Goal: Task Accomplishment & Management: Use online tool/utility

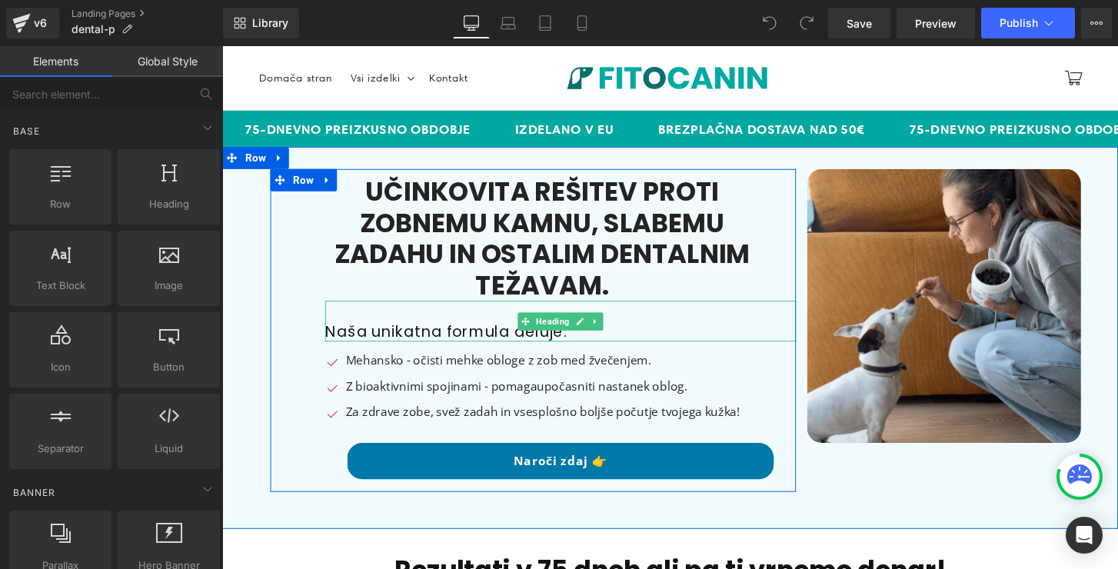
scroll to position [64, 0]
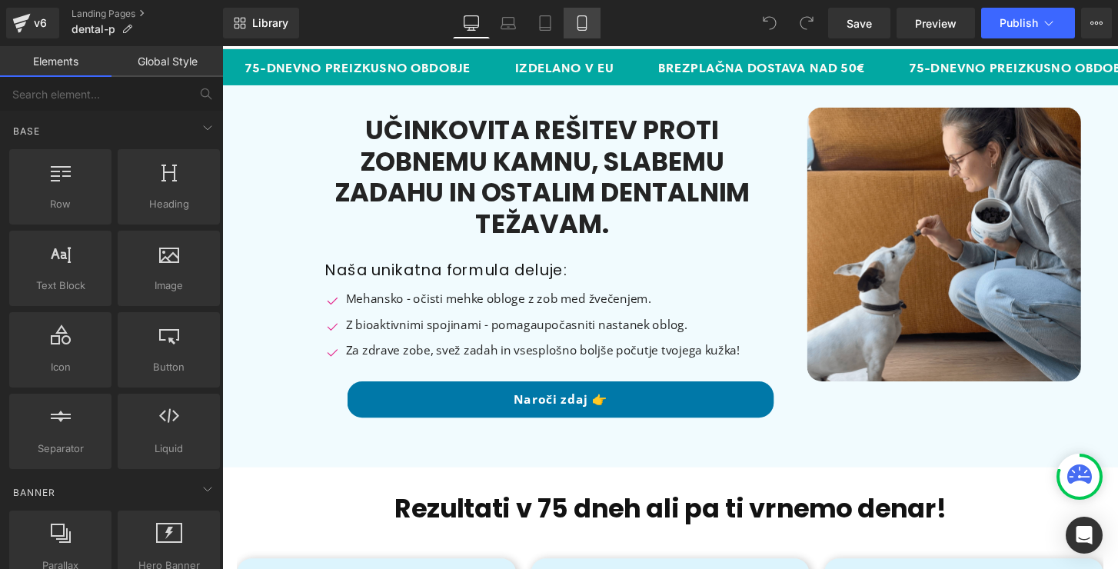
click at [572, 22] on link "Mobile" at bounding box center [582, 23] width 37 height 31
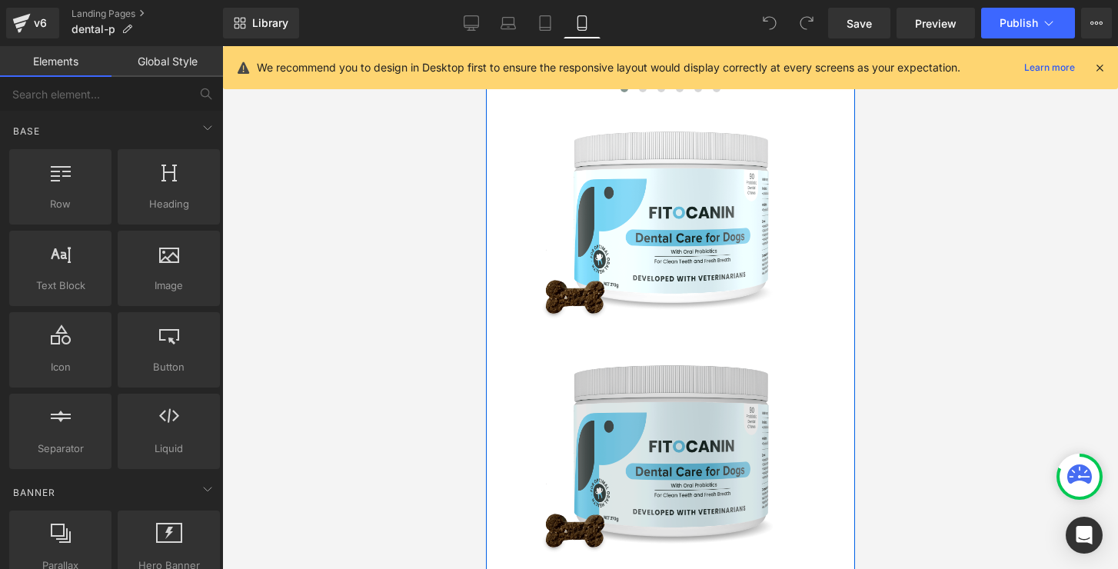
scroll to position [1223, 0]
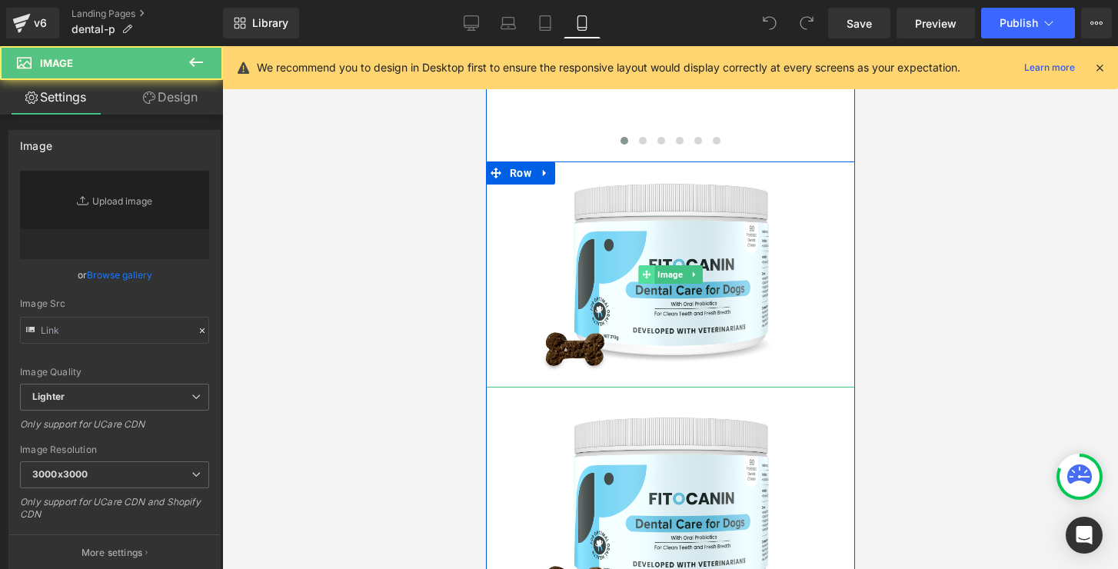
click at [648, 251] on div "Image" at bounding box center [669, 274] width 369 height 226
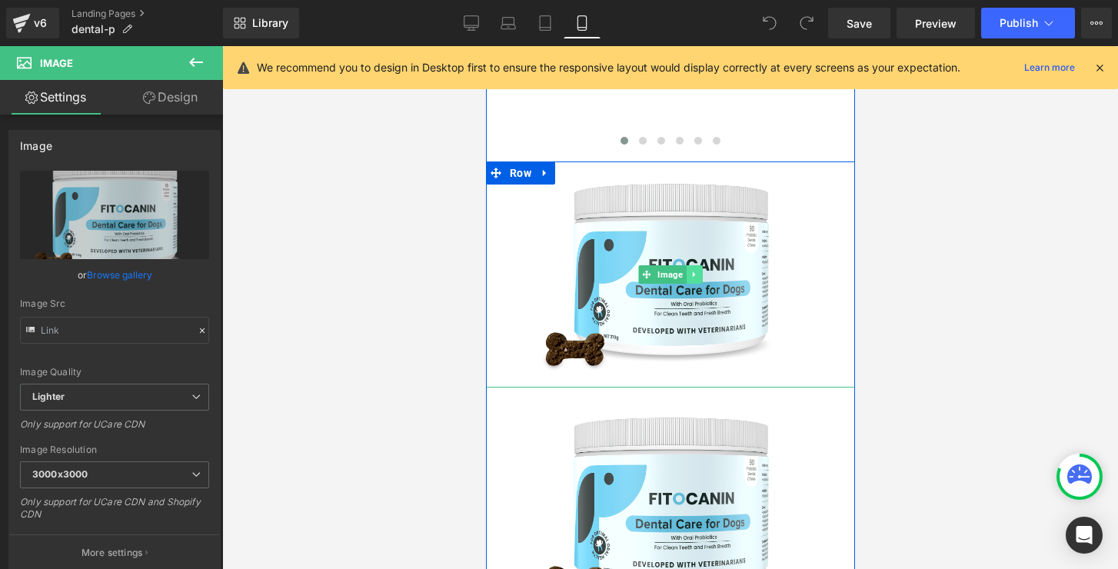
click at [691, 270] on icon at bounding box center [693, 274] width 8 height 9
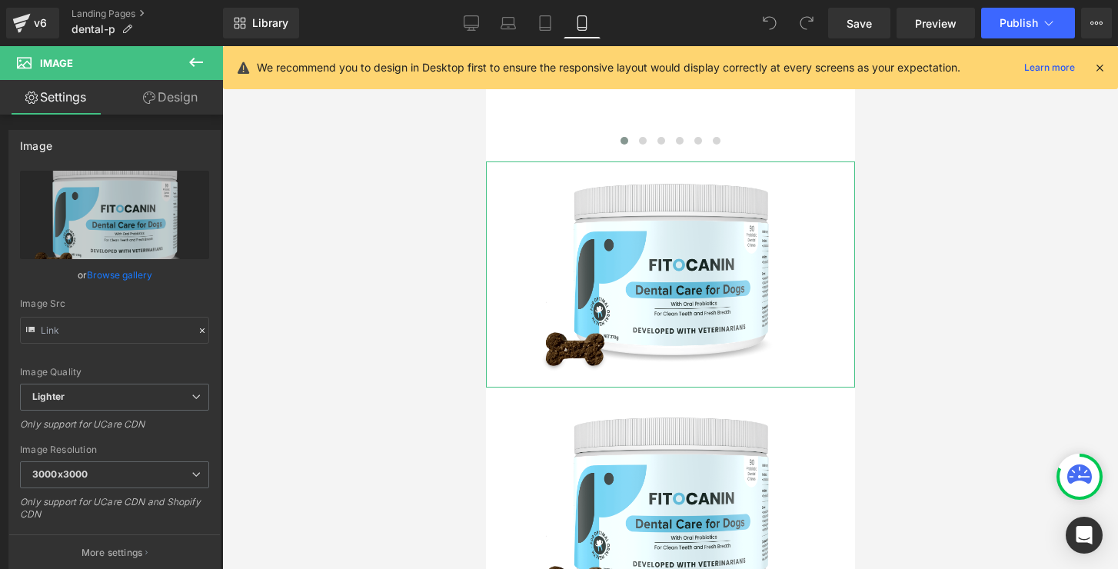
click at [181, 103] on link "Design" at bounding box center [170, 97] width 111 height 35
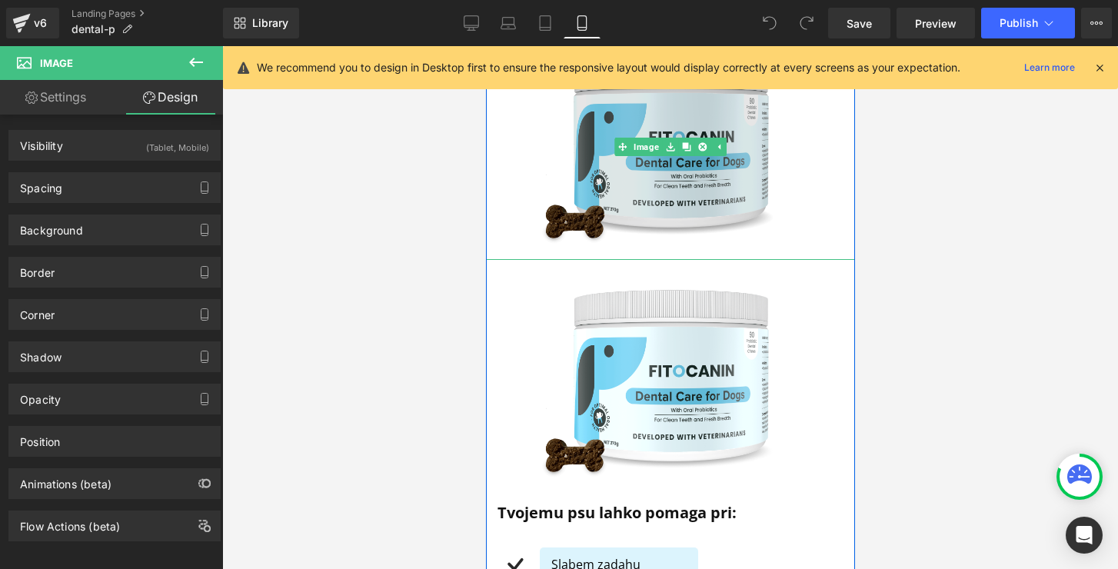
scroll to position [1364, 0]
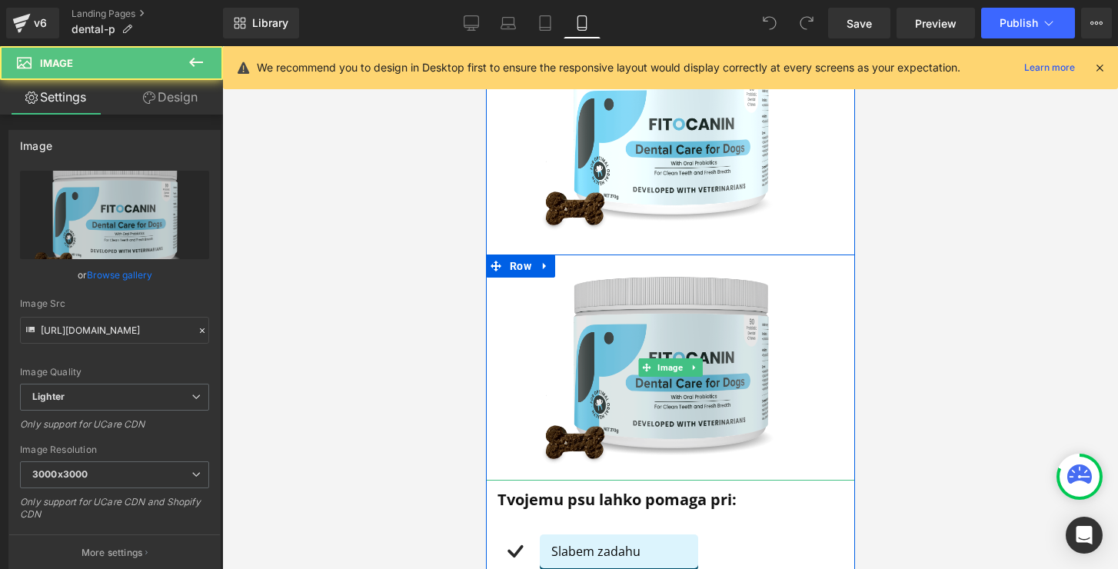
click at [659, 327] on img at bounding box center [669, 368] width 295 height 226
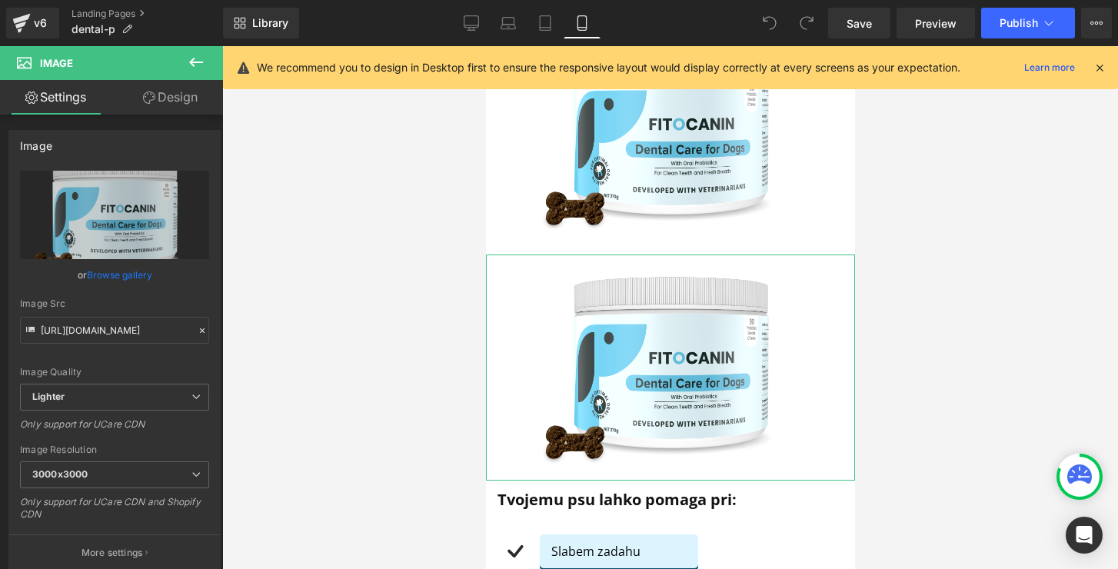
click at [178, 104] on link "Design" at bounding box center [170, 97] width 111 height 35
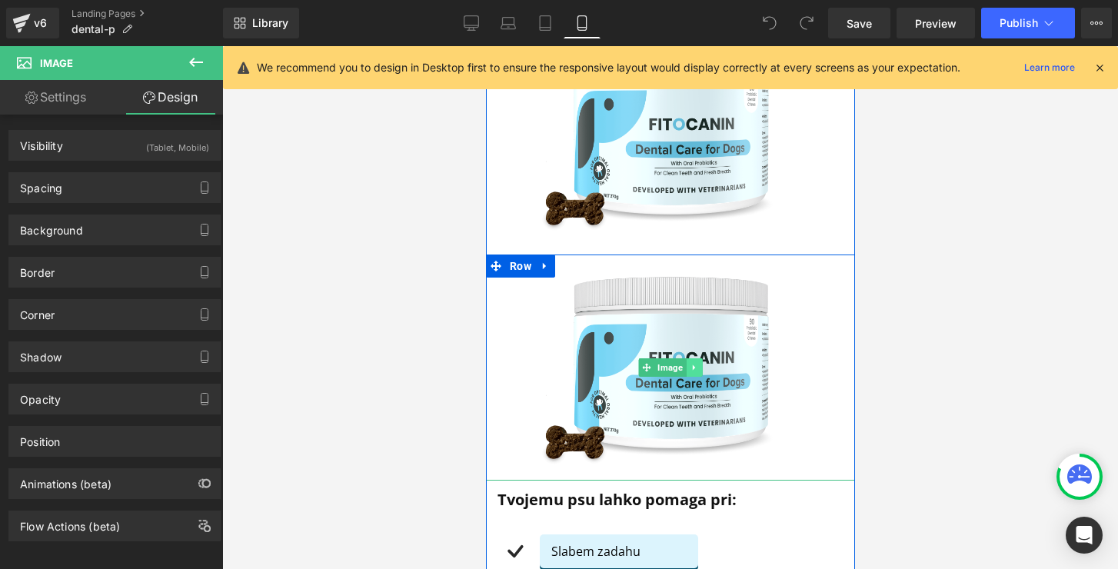
click at [694, 363] on icon at bounding box center [693, 367] width 8 height 9
click at [697, 364] on icon at bounding box center [701, 368] width 8 height 8
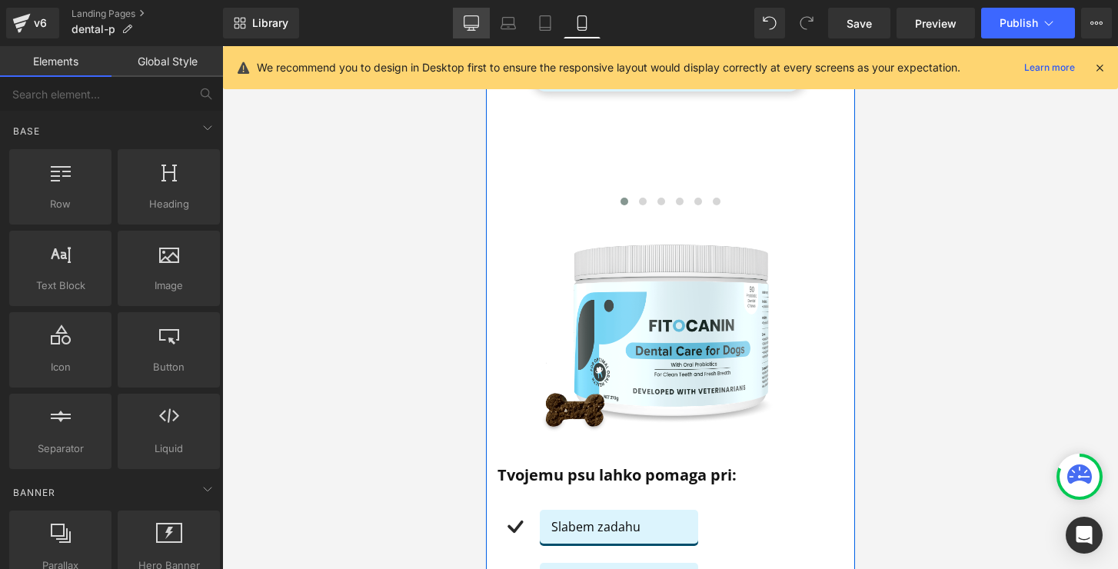
click at [482, 21] on link "Desktop" at bounding box center [471, 23] width 37 height 31
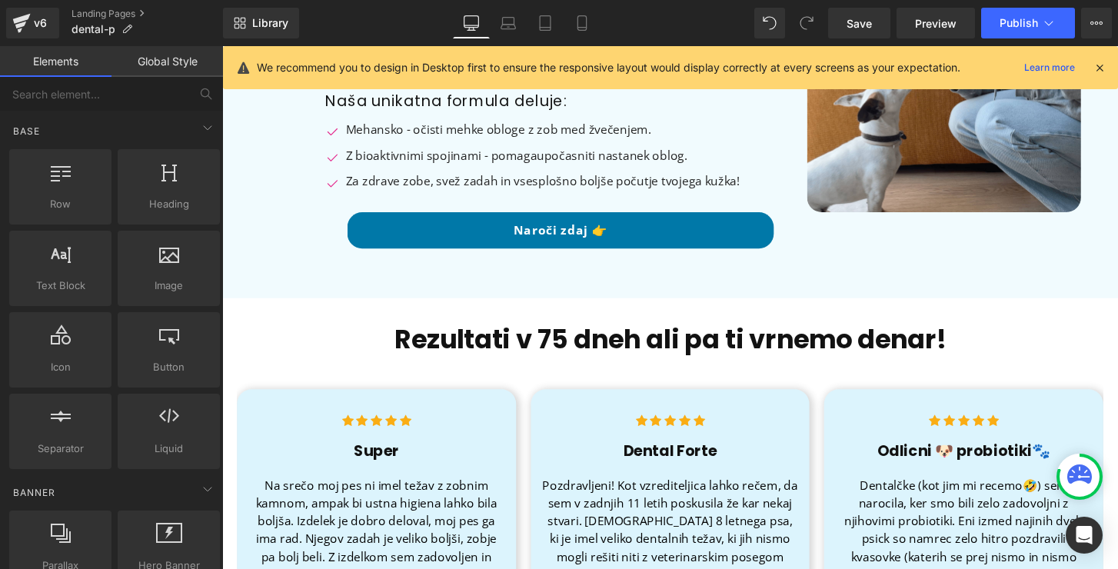
scroll to position [351, 0]
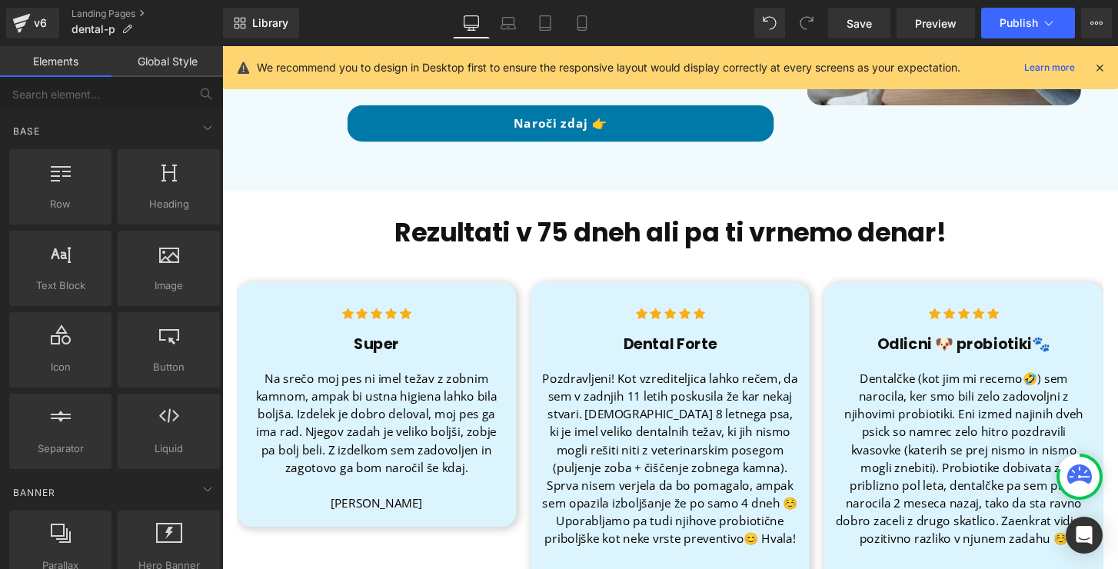
click at [579, 42] on div "Library Desktop Desktop Laptop Tablet Mobile Save Preview Publish Scheduled Vie…" at bounding box center [670, 23] width 895 height 46
click at [584, 18] on icon at bounding box center [581, 22] width 15 height 15
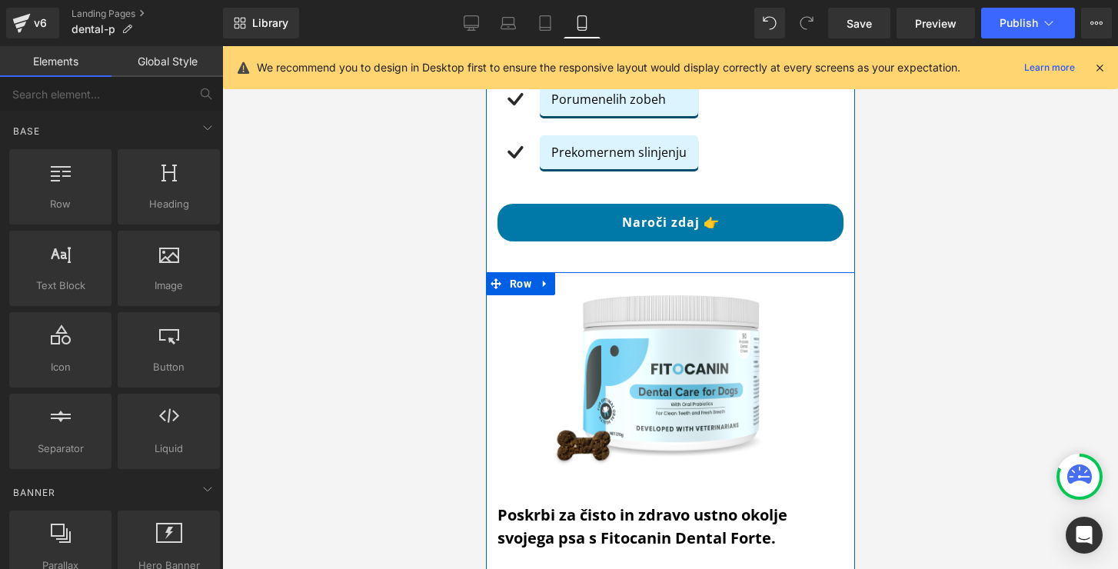
scroll to position [1803, 0]
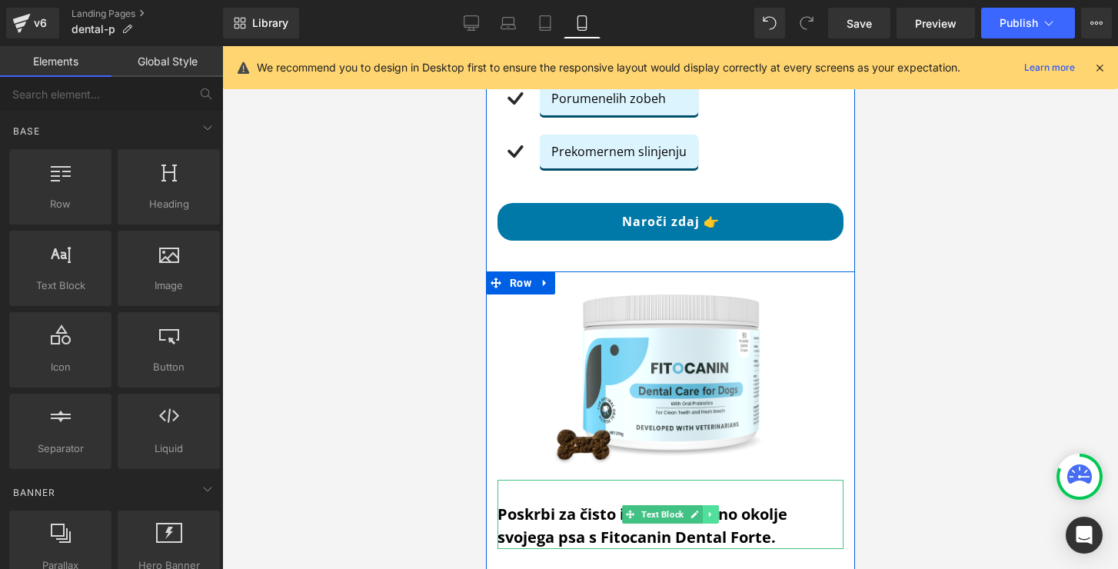
click at [706, 510] on icon at bounding box center [710, 514] width 8 height 9
click at [697, 511] on icon at bounding box center [701, 515] width 8 height 8
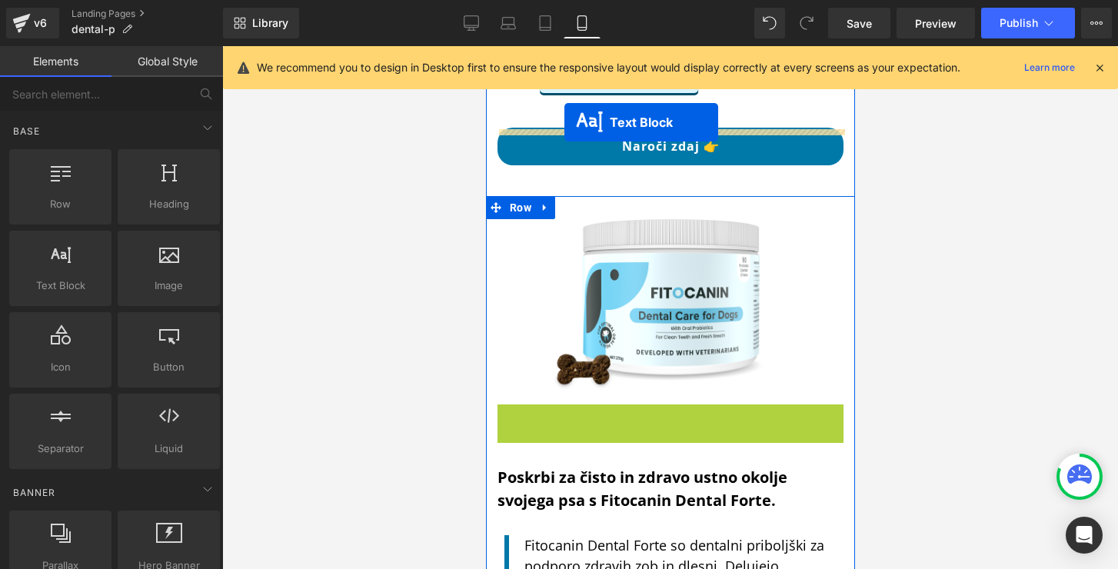
scroll to position [1832, 0]
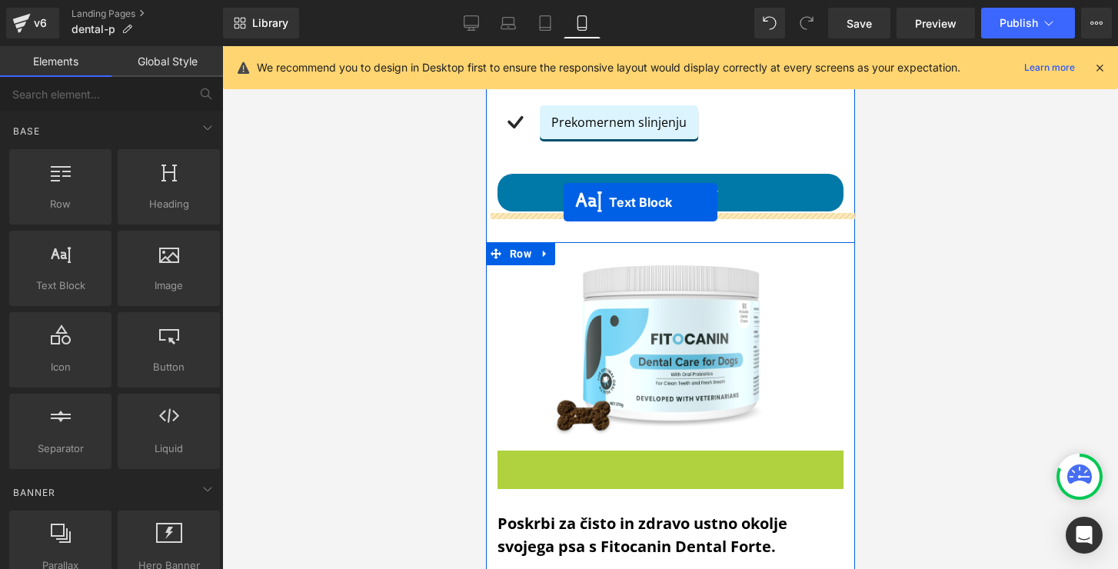
drag, startPoint x: 621, startPoint y: 331, endPoint x: 563, endPoint y: 202, distance: 141.1
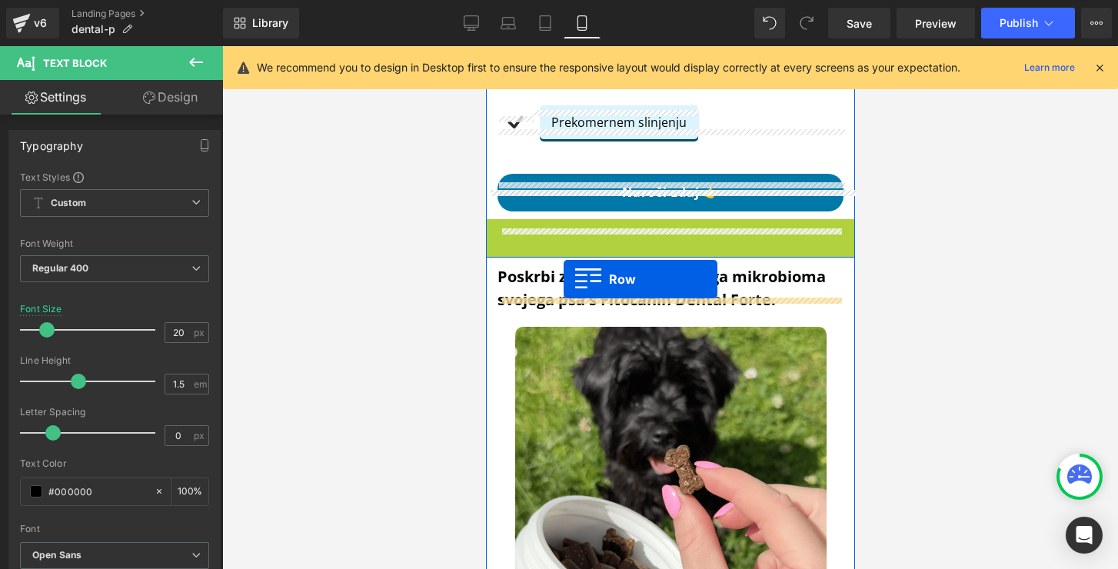
drag, startPoint x: 517, startPoint y: 211, endPoint x: 563, endPoint y: 279, distance: 82.1
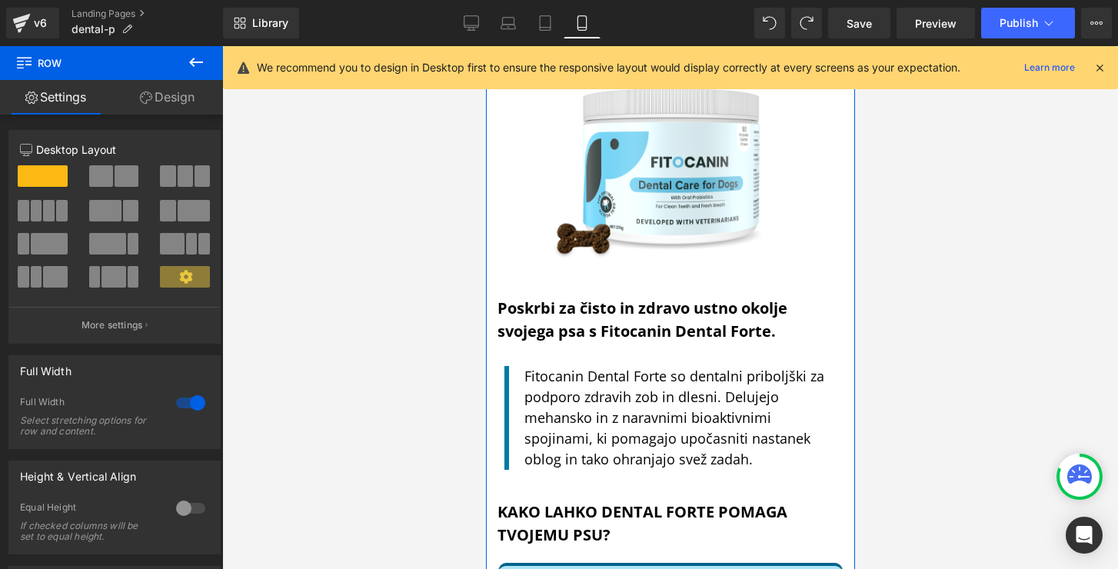
scroll to position [1981, 0]
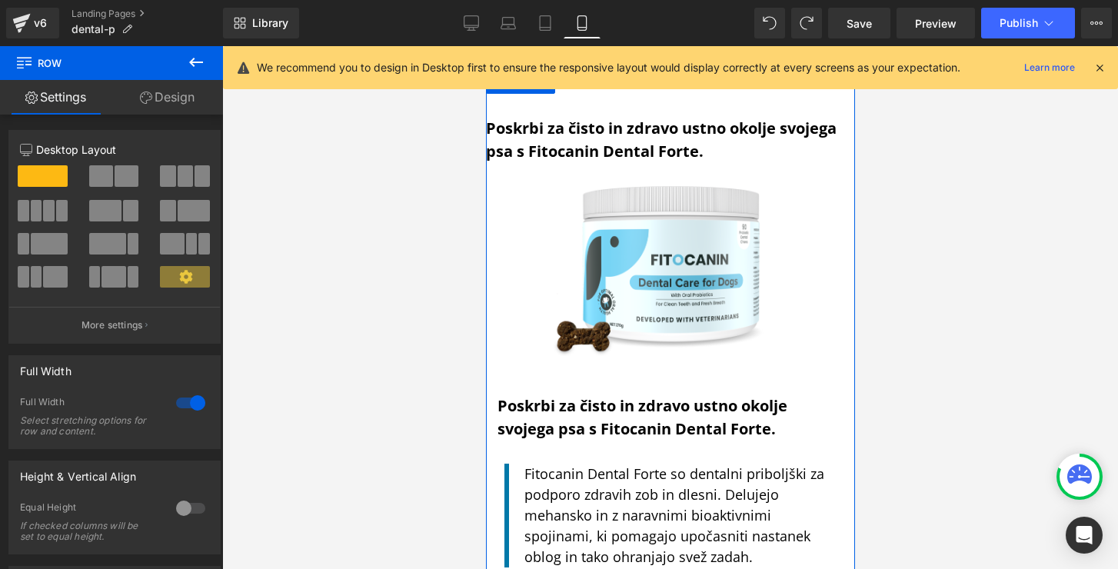
click at [141, 100] on icon at bounding box center [146, 97] width 12 height 12
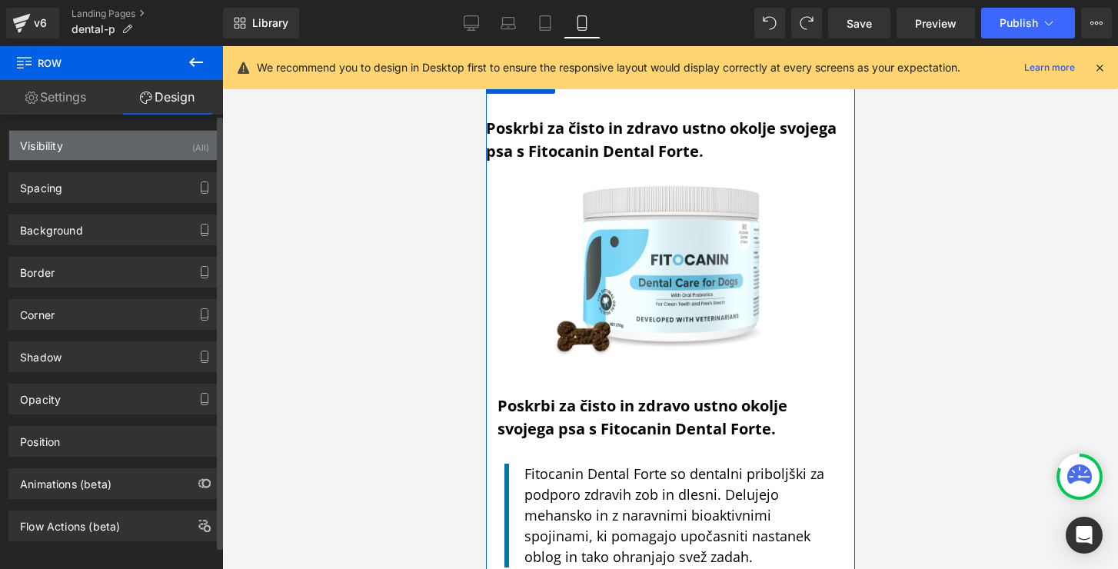
click at [146, 148] on div "Visibility (All)" at bounding box center [114, 145] width 211 height 29
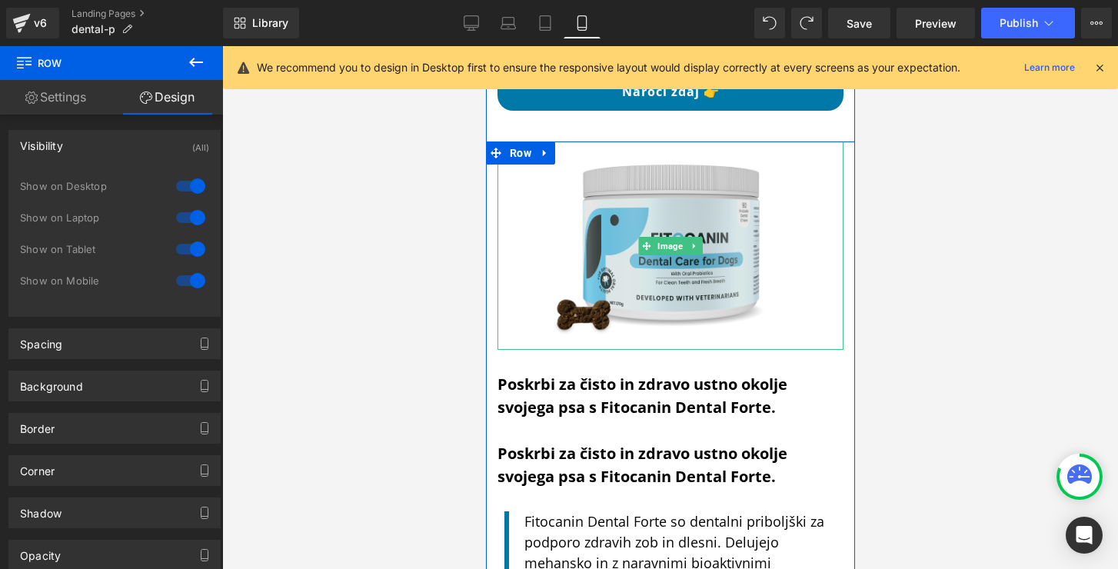
scroll to position [1932, 0]
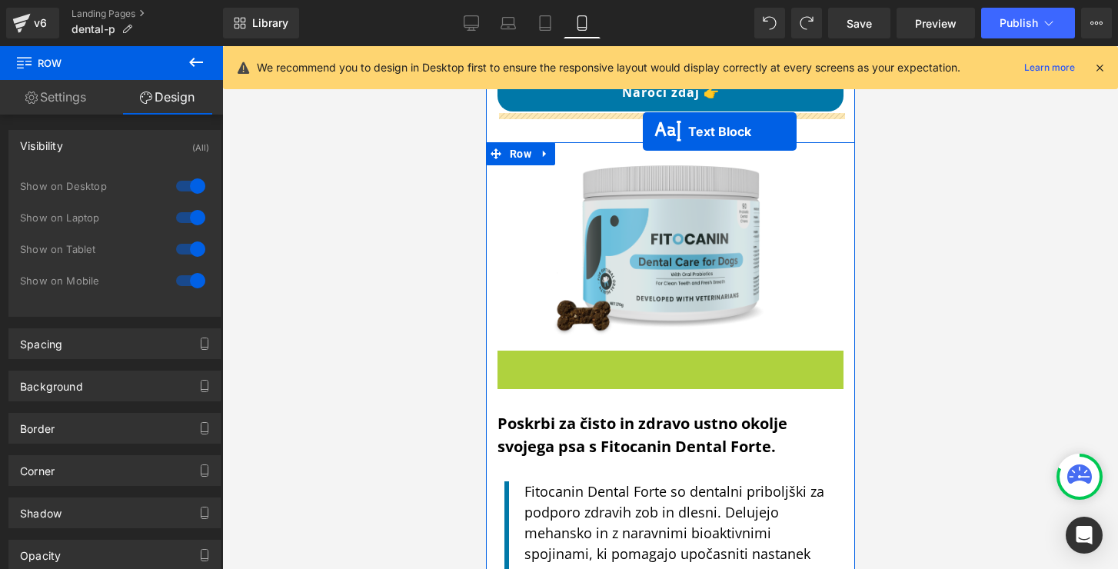
drag, startPoint x: 654, startPoint y: 357, endPoint x: 642, endPoint y: 131, distance: 225.6
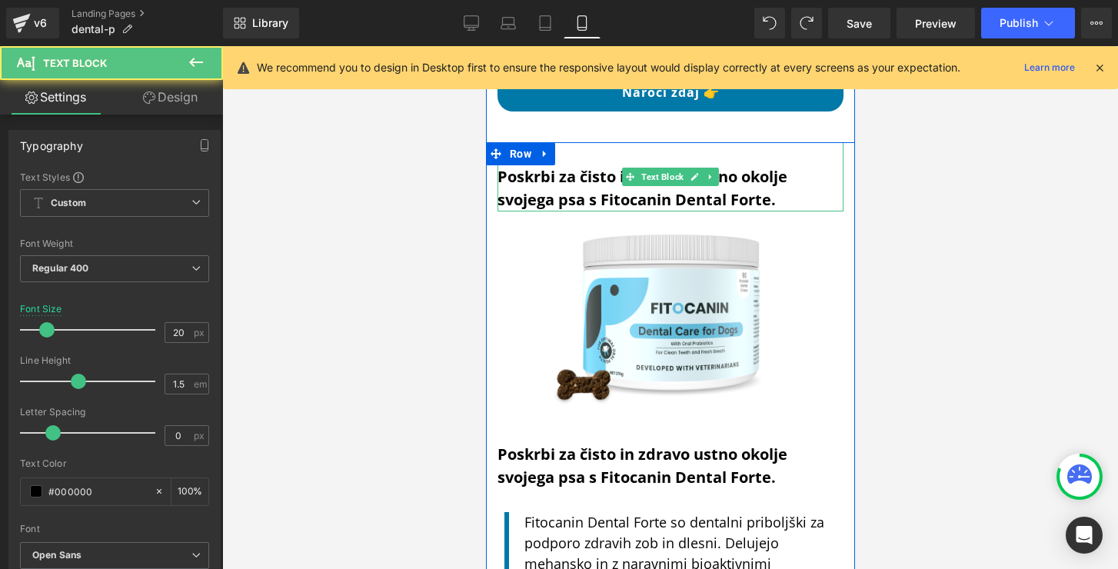
click at [559, 166] on b "Poskrbi za čisto in zdravo ustno okolje svojega psa s Fitocanin Dental Forte." at bounding box center [642, 188] width 290 height 44
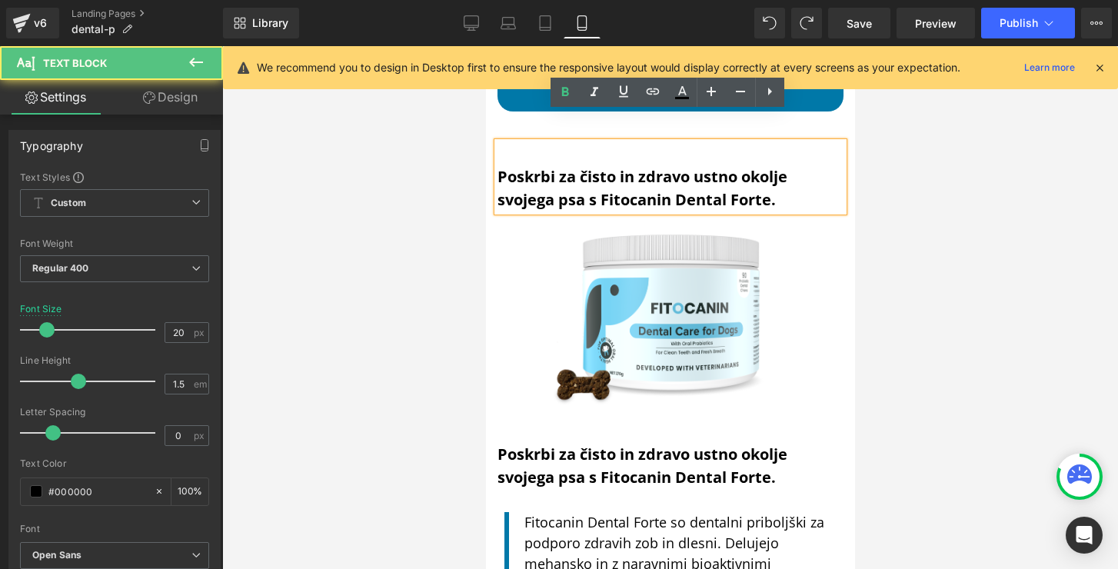
click at [190, 101] on link "Design" at bounding box center [170, 97] width 111 height 35
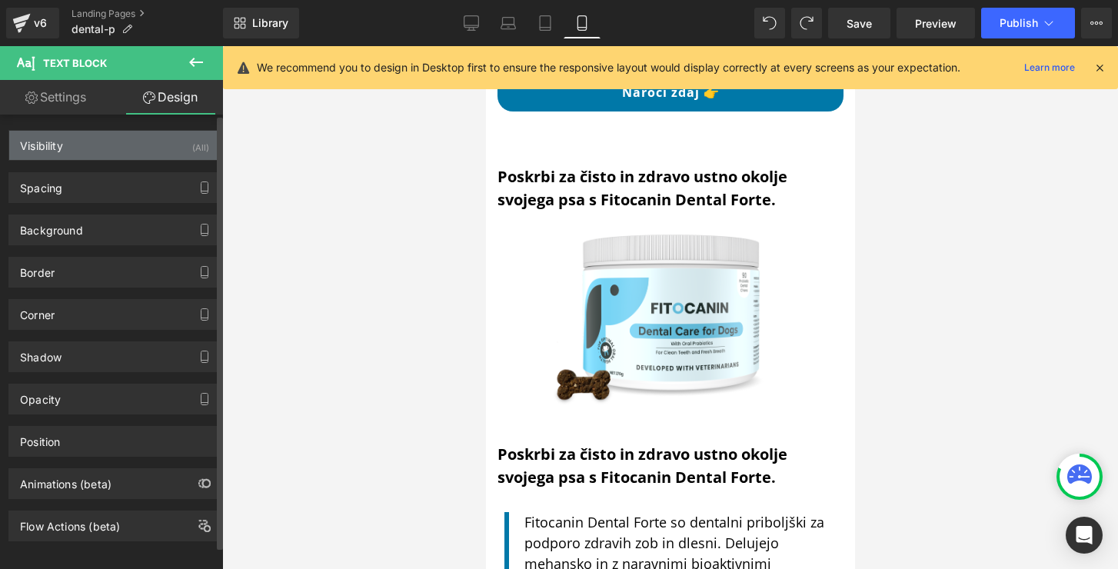
click at [182, 146] on div "Visibility (All)" at bounding box center [114, 145] width 211 height 29
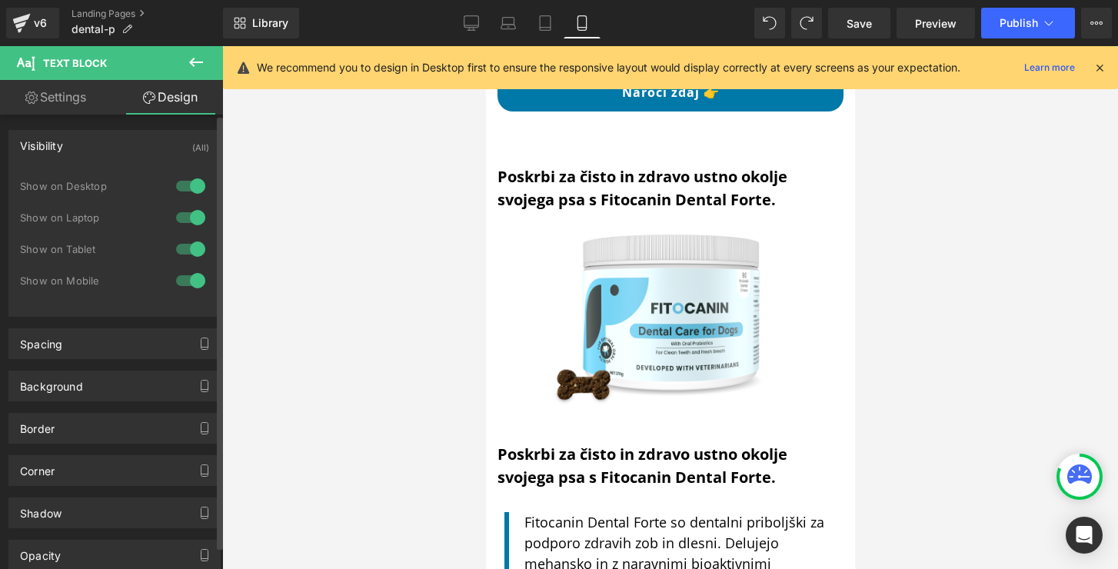
click at [196, 213] on div at bounding box center [190, 217] width 37 height 25
click at [195, 185] on div at bounding box center [190, 186] width 37 height 25
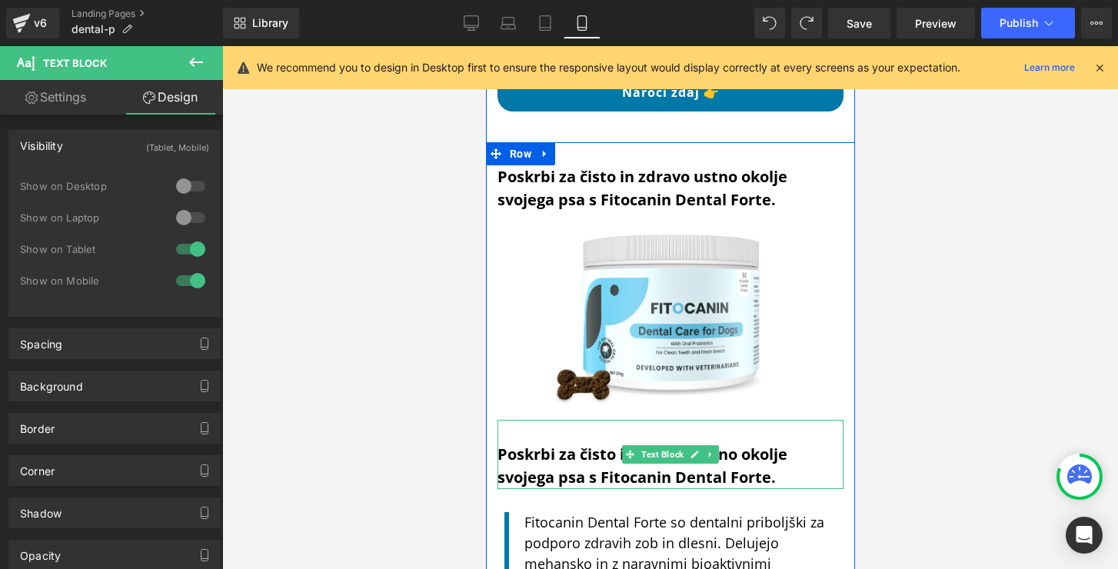
click at [579, 444] on b "Poskrbi za čisto in zdravo ustno okolje svojega psa s Fitocanin Dental Forte." at bounding box center [642, 466] width 290 height 44
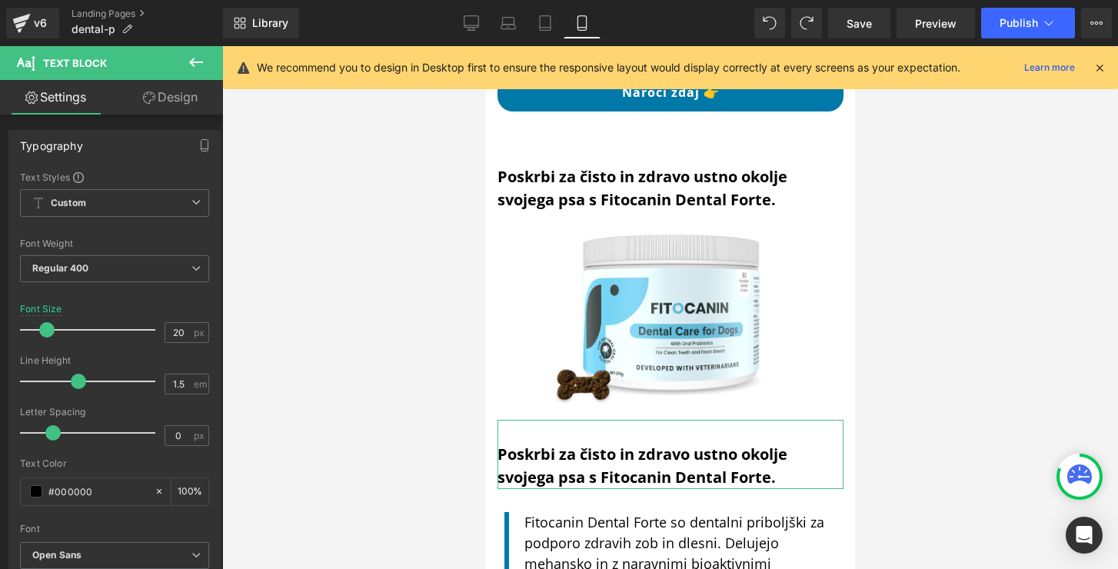
click at [165, 90] on link "Design" at bounding box center [170, 97] width 111 height 35
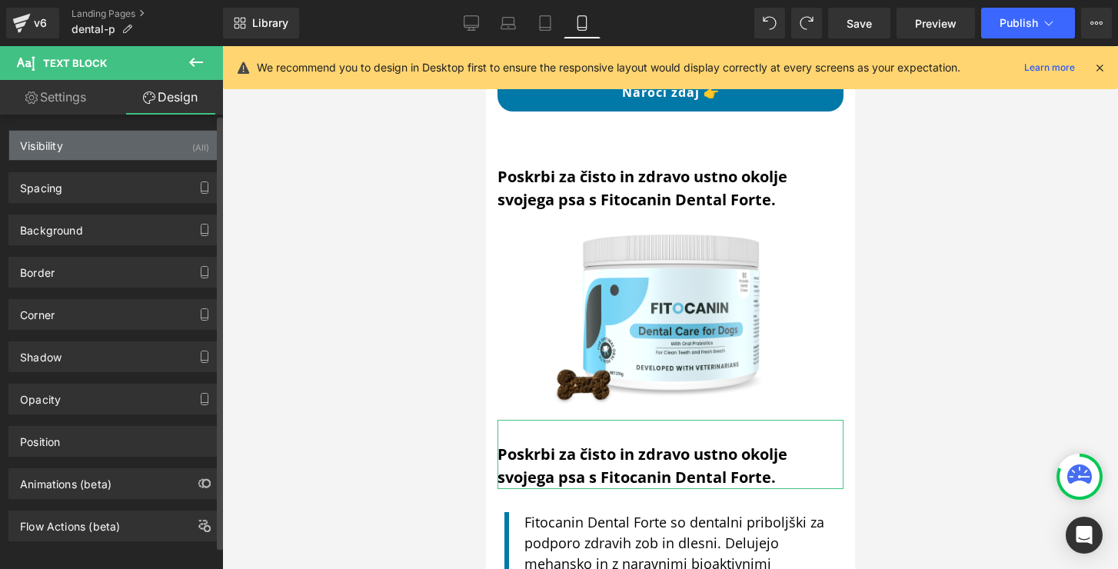
click at [177, 144] on div "Visibility (All)" at bounding box center [114, 145] width 211 height 29
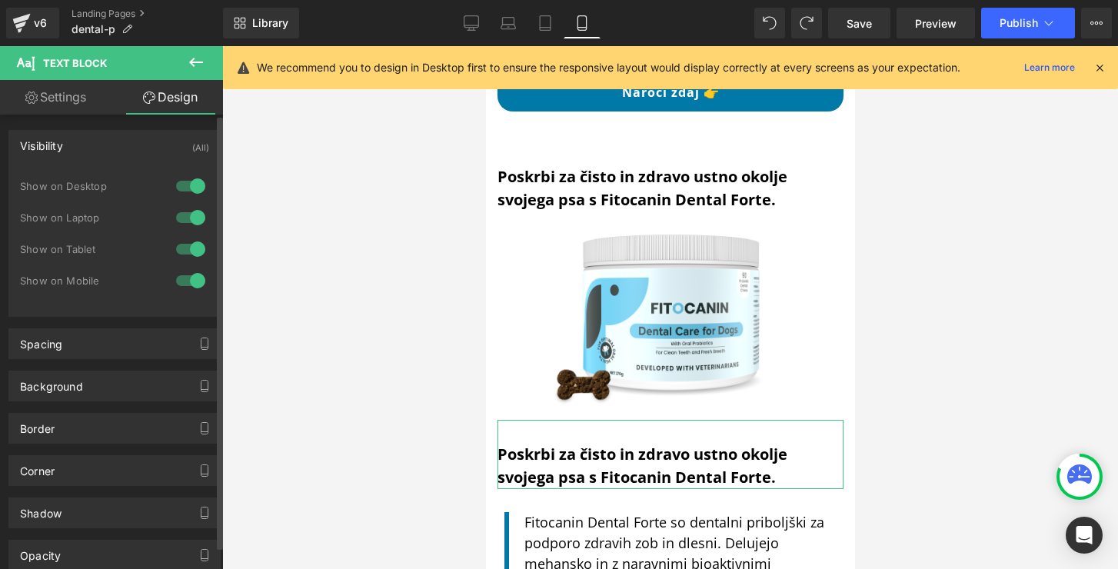
click at [190, 249] on div at bounding box center [190, 249] width 37 height 25
click at [190, 274] on div at bounding box center [190, 280] width 37 height 25
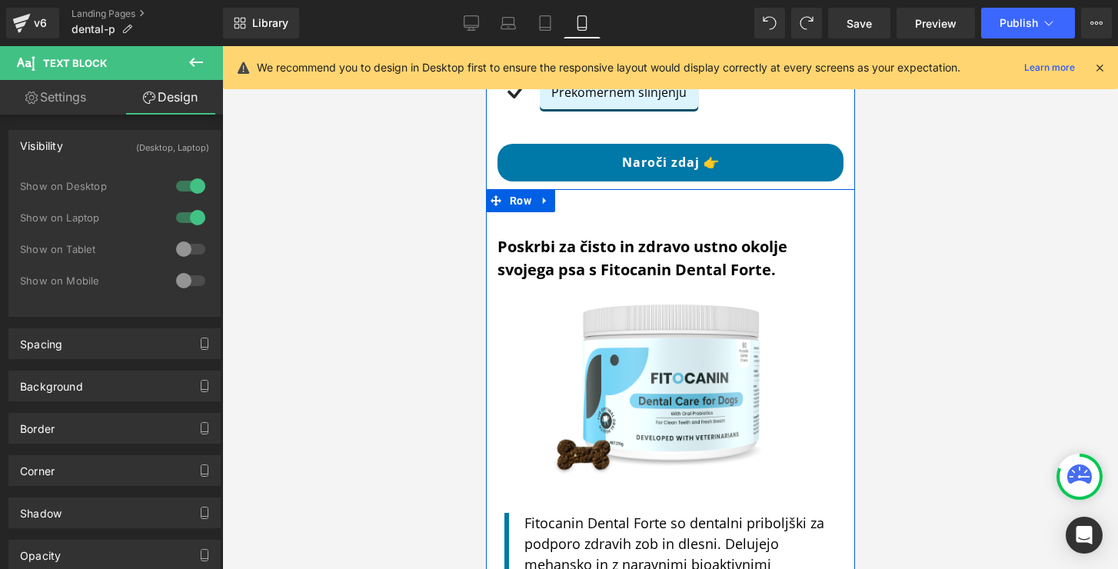
scroll to position [1864, 0]
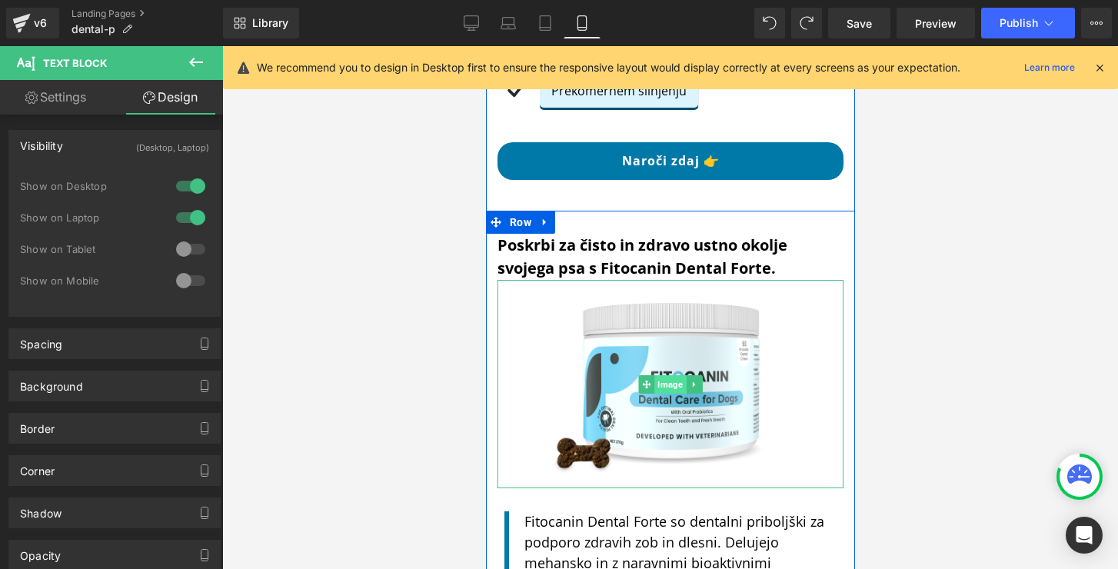
click at [658, 375] on span "Image" at bounding box center [670, 384] width 32 height 18
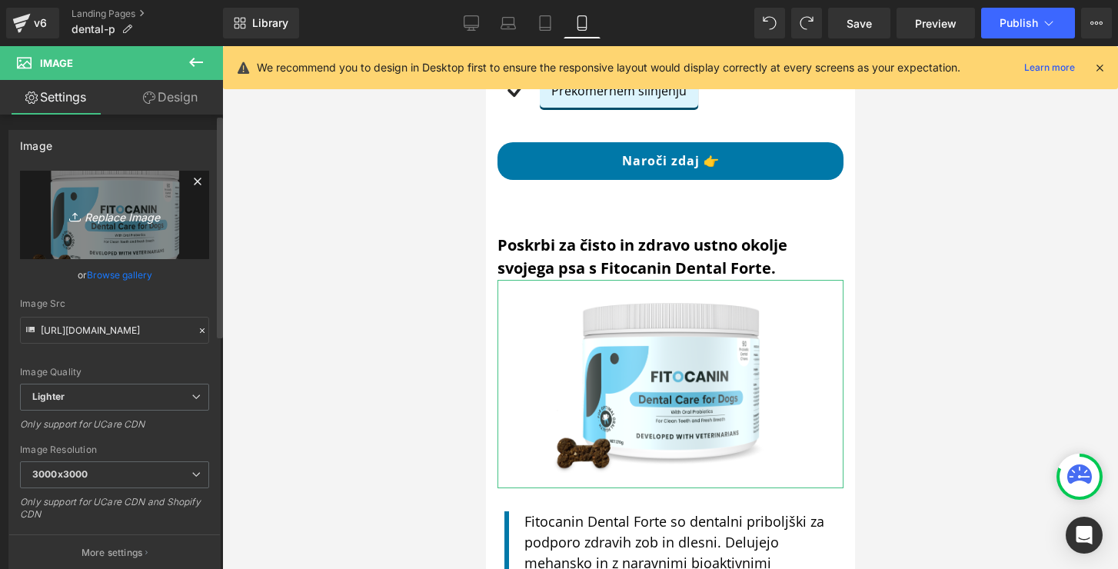
click at [109, 220] on icon "Replace Image" at bounding box center [114, 214] width 123 height 19
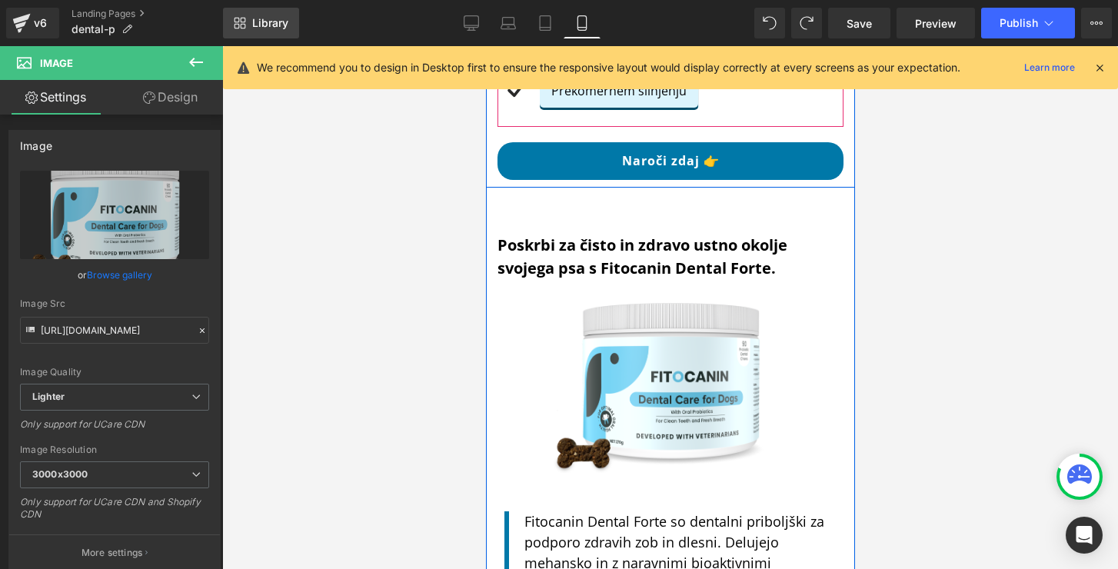
click at [281, 23] on span "Library" at bounding box center [270, 23] width 36 height 14
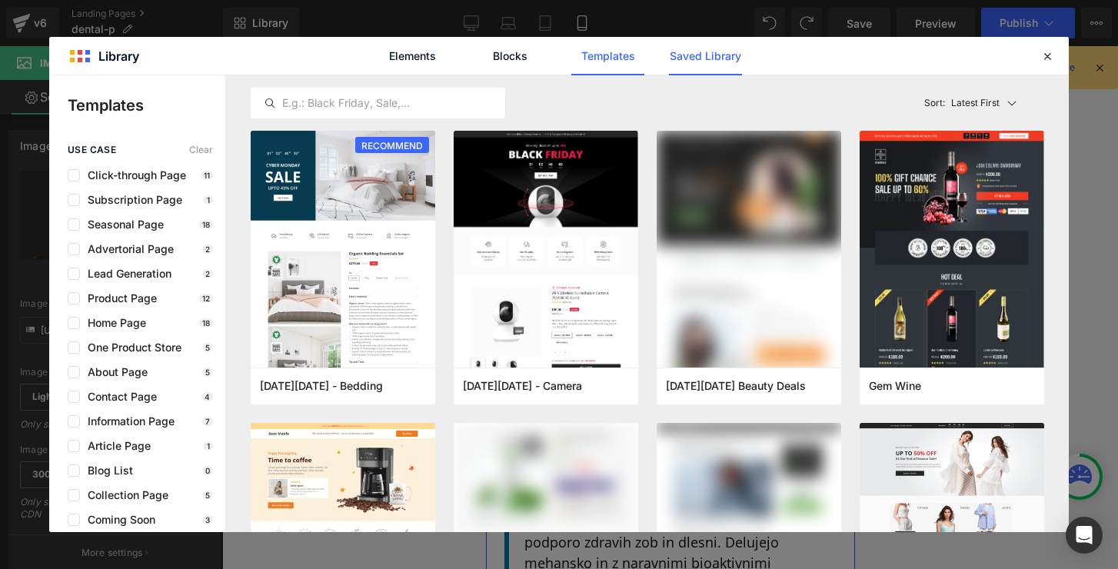
click at [715, 58] on link "Saved Library" at bounding box center [705, 56] width 73 height 38
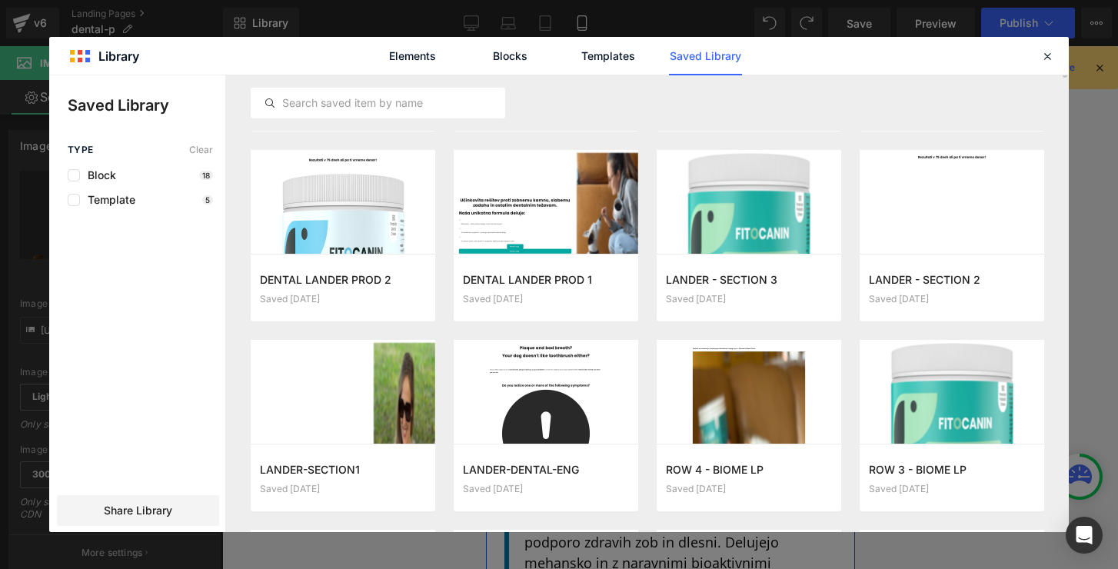
scroll to position [0, 0]
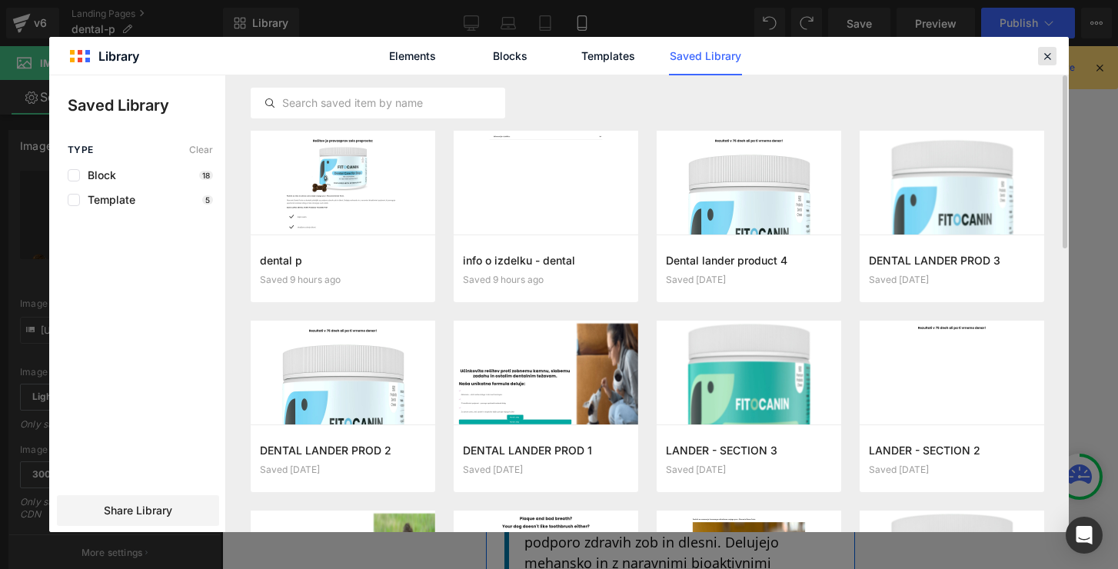
click at [1046, 48] on div at bounding box center [1047, 56] width 18 height 18
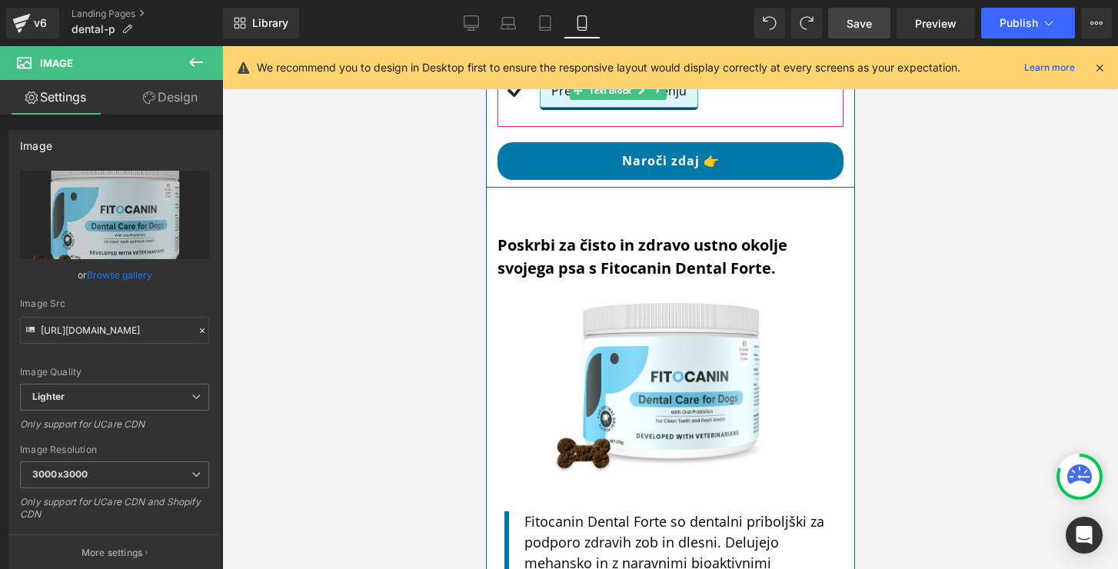
click at [861, 25] on span "Save" at bounding box center [859, 23] width 25 height 16
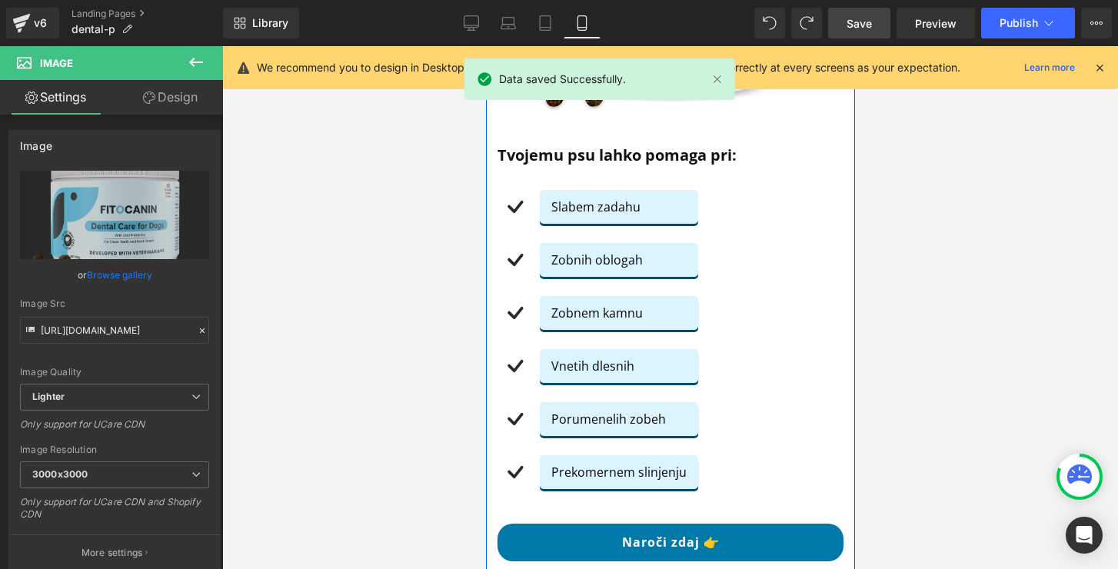
scroll to position [1469, 0]
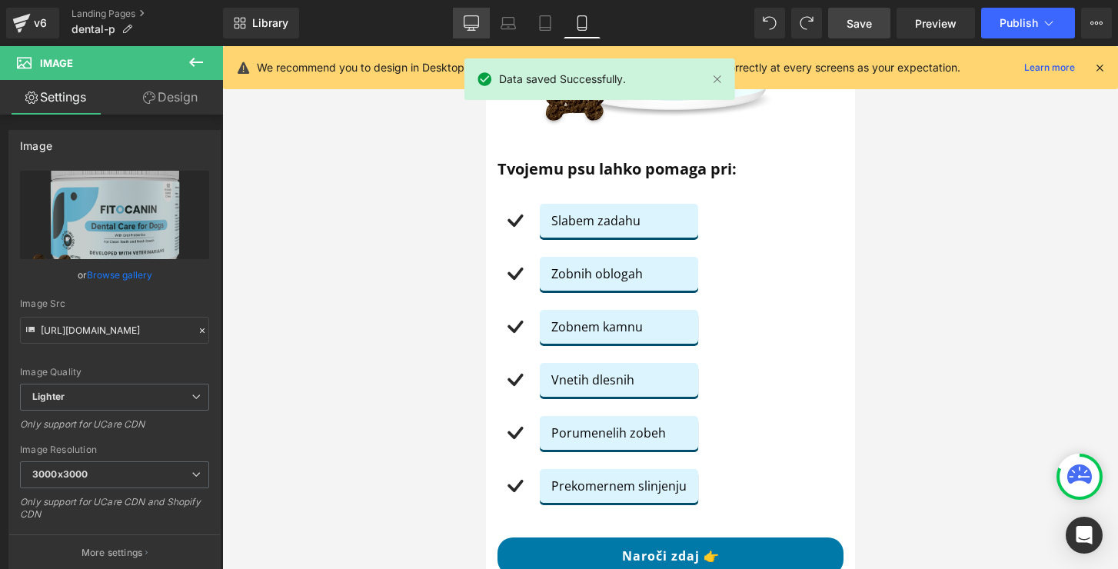
click at [470, 29] on icon at bounding box center [471, 29] width 5 height 3
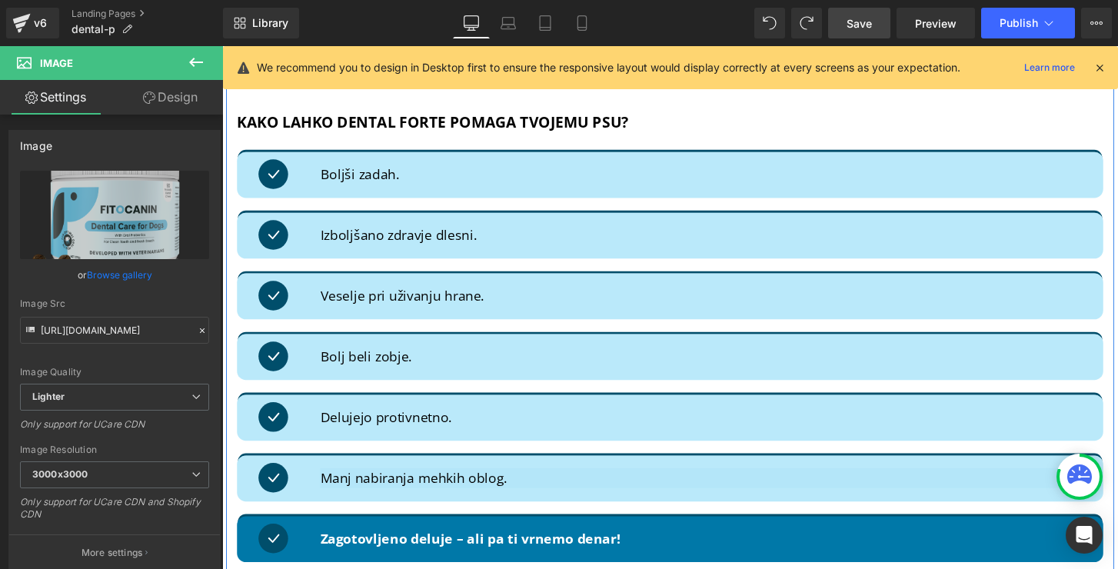
scroll to position [1630, 0]
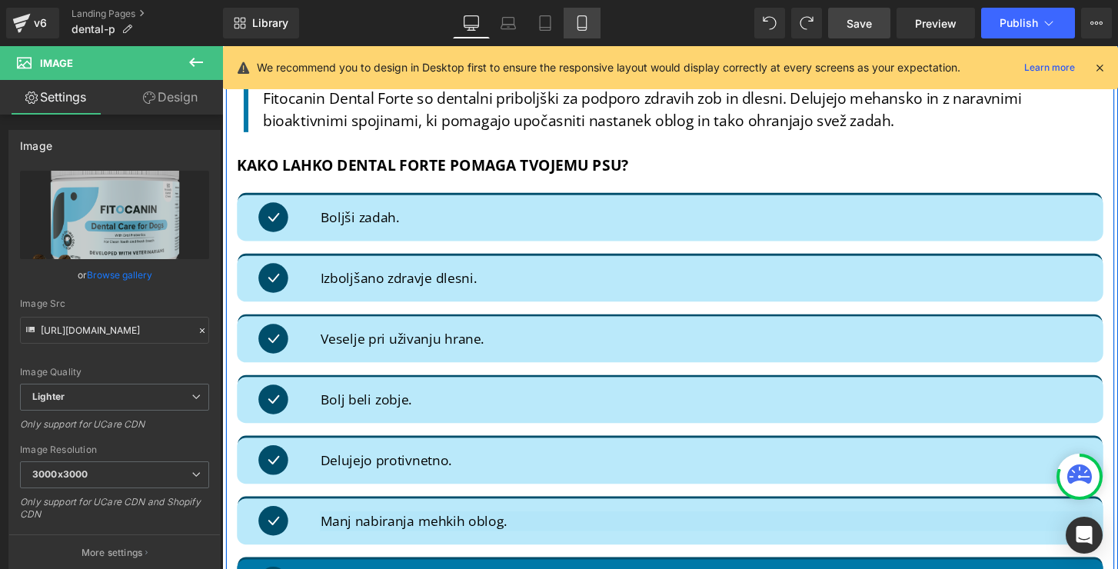
click at [589, 29] on icon at bounding box center [581, 22] width 15 height 15
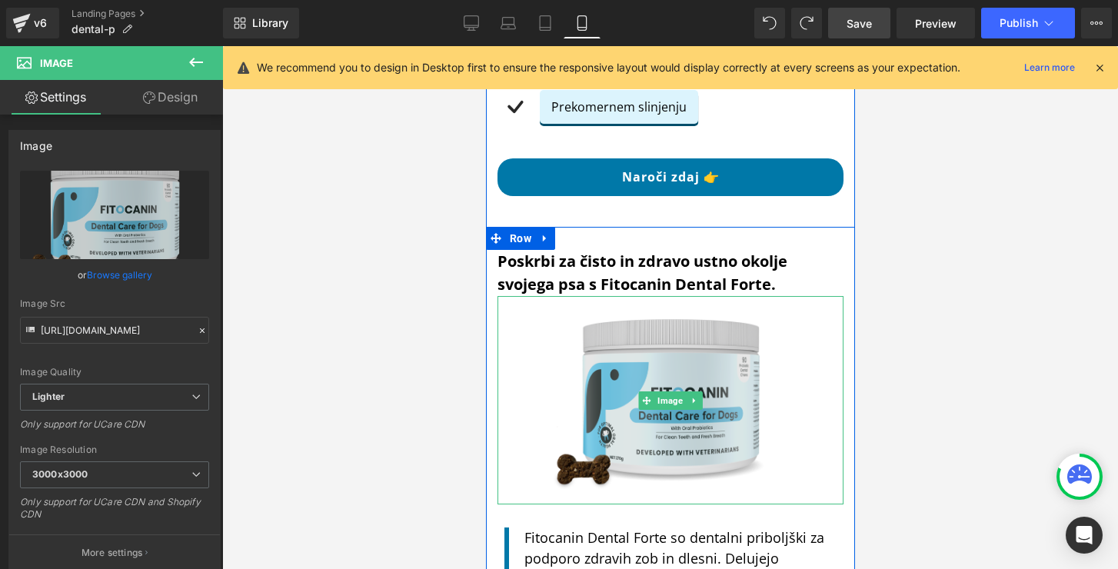
scroll to position [1874, 0]
